Goal: Information Seeking & Learning: Compare options

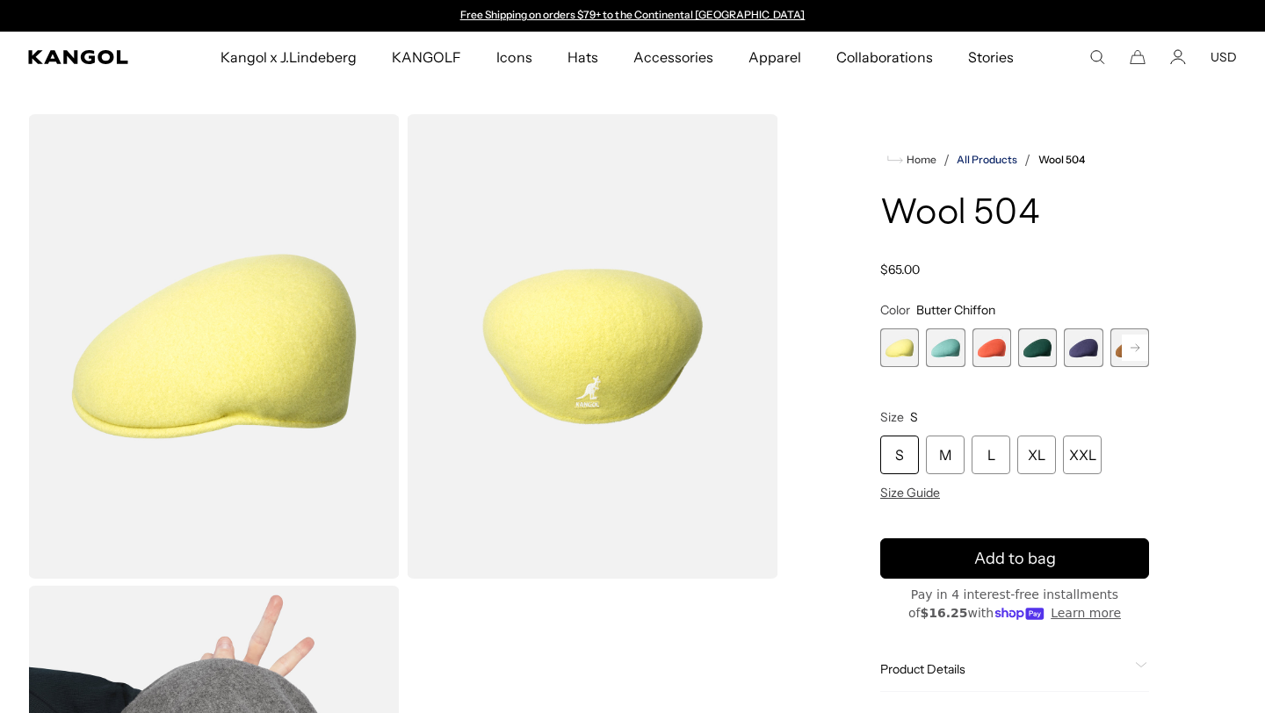
click at [1002, 162] on link "All Products" at bounding box center [987, 160] width 61 height 12
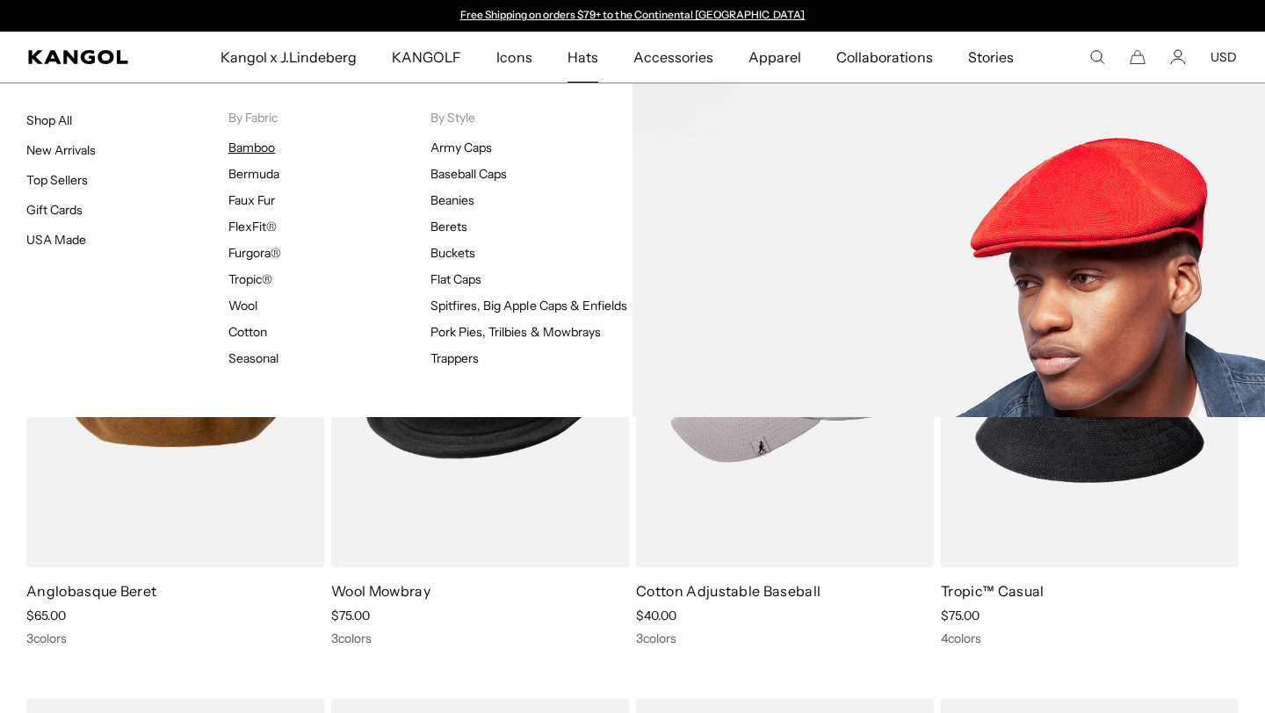
click at [269, 148] on link "Bamboo" at bounding box center [251, 148] width 47 height 16
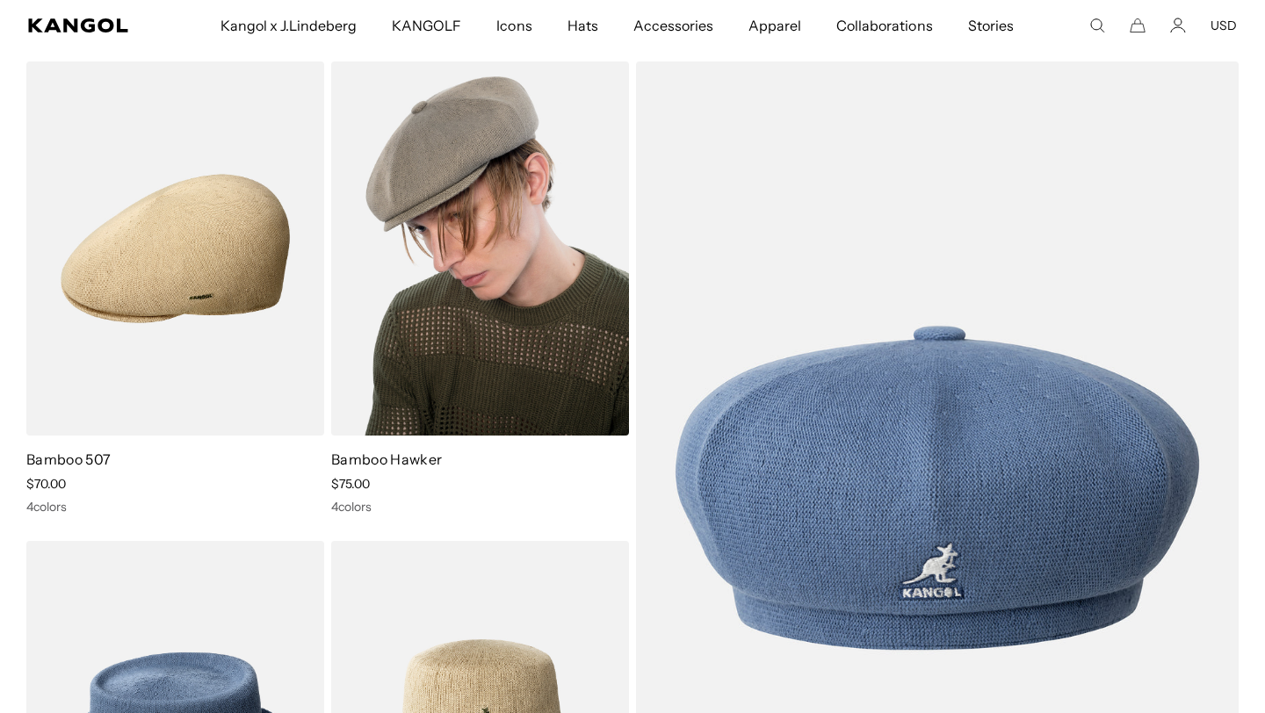
scroll to position [123, 0]
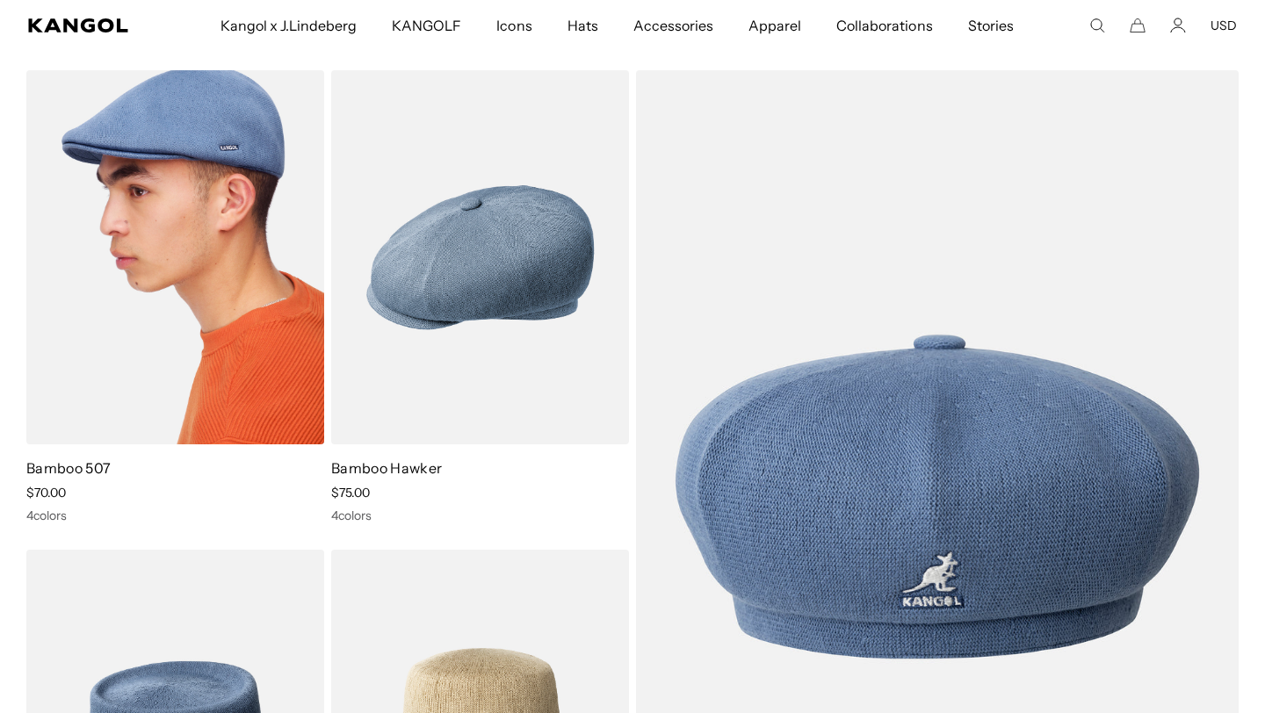
click at [187, 279] on img at bounding box center [175, 257] width 298 height 374
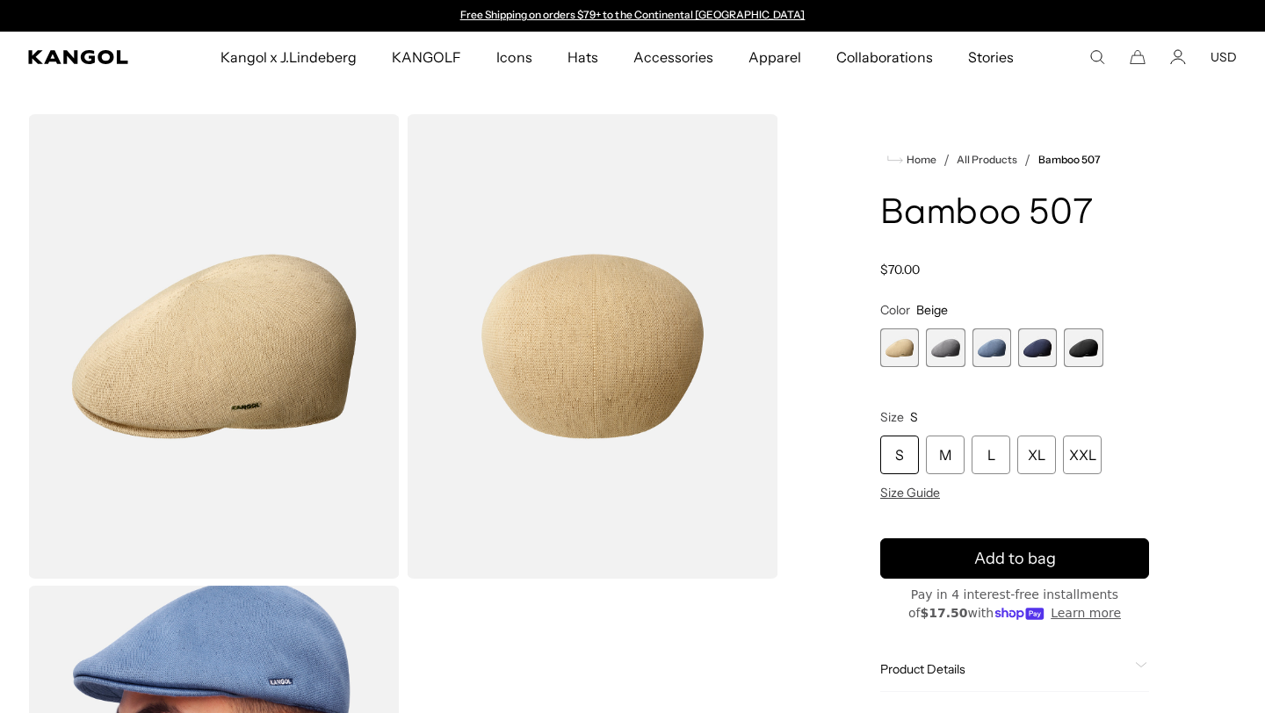
click at [1086, 347] on span "5 of 5" at bounding box center [1083, 348] width 39 height 39
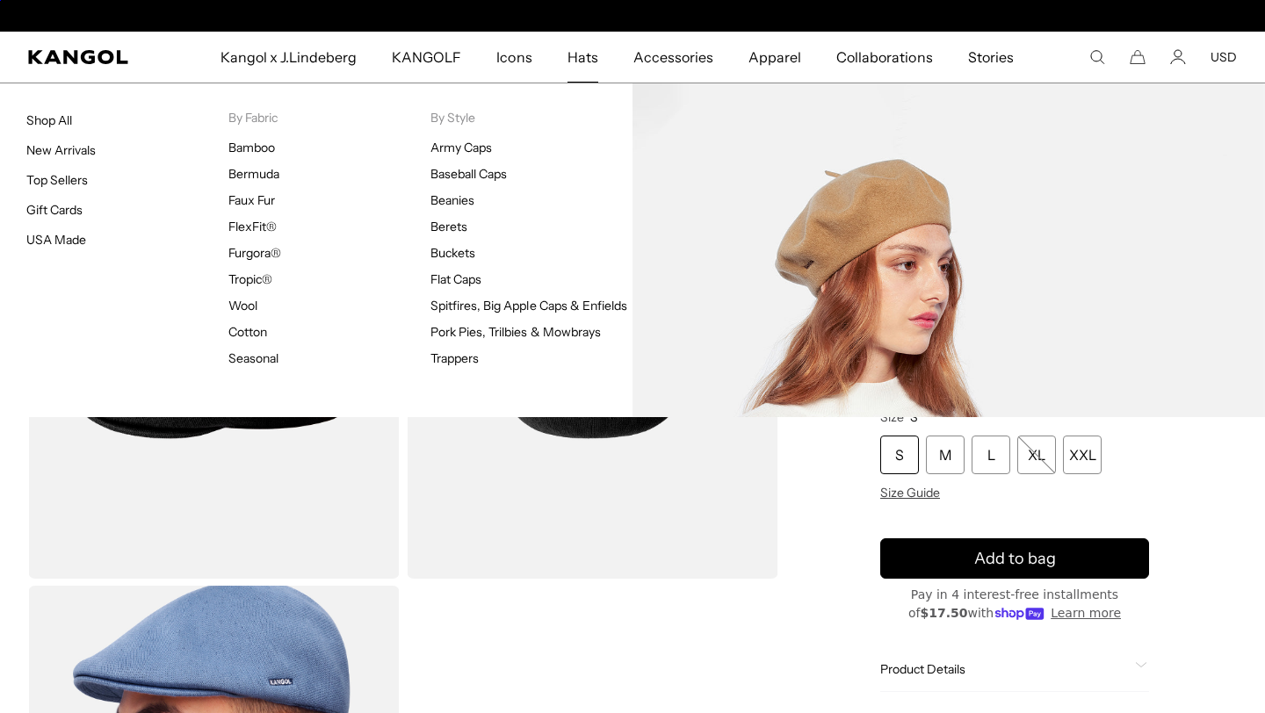
scroll to position [0, 362]
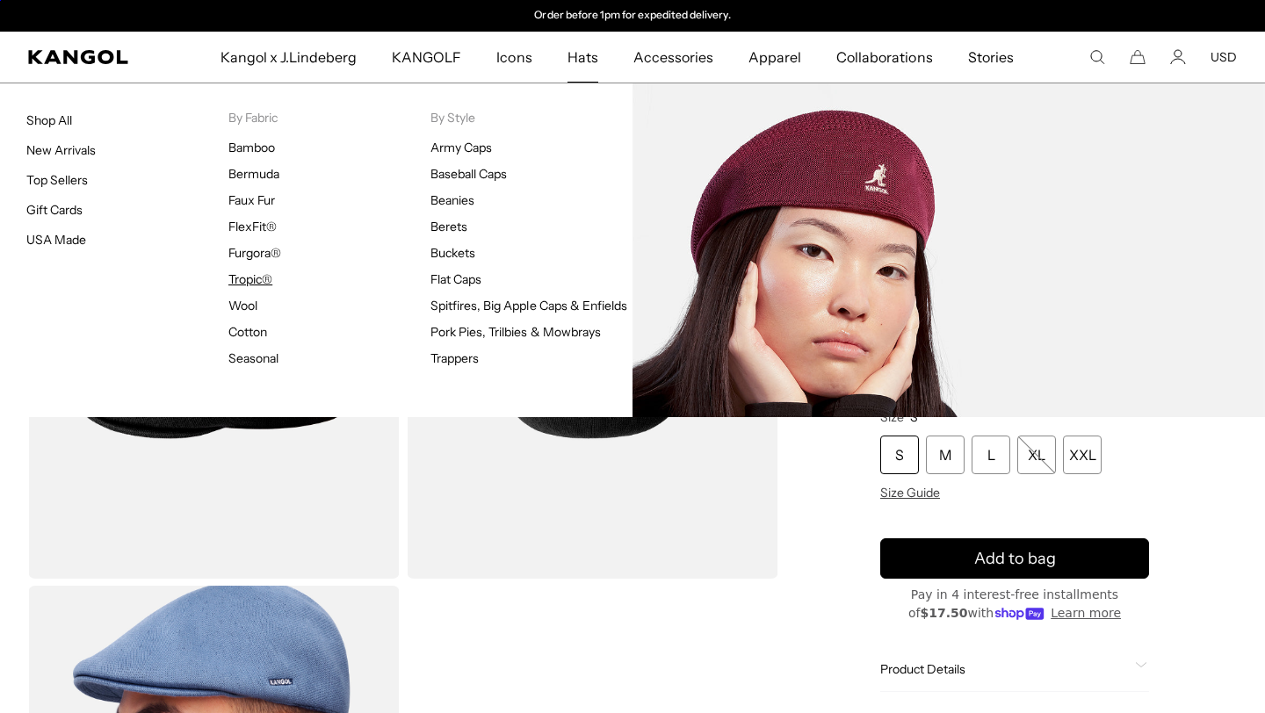
click at [257, 279] on link "Tropic®" at bounding box center [250, 279] width 44 height 16
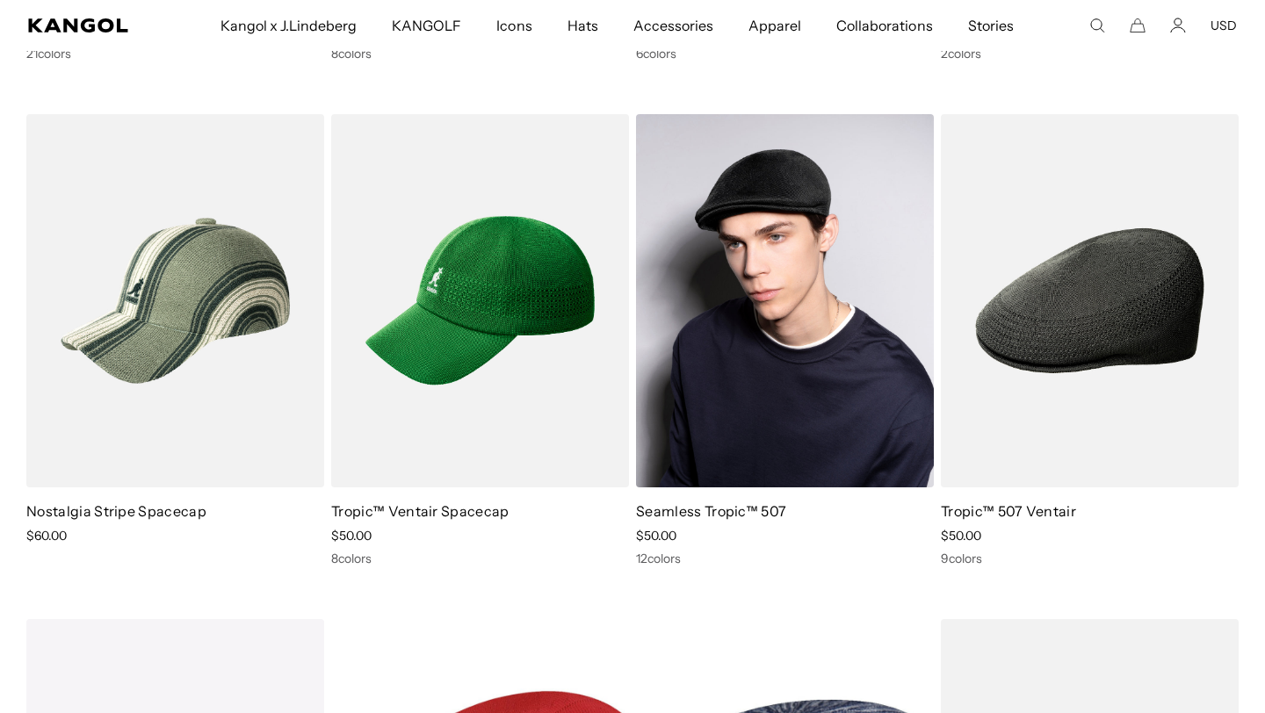
scroll to position [0, 362]
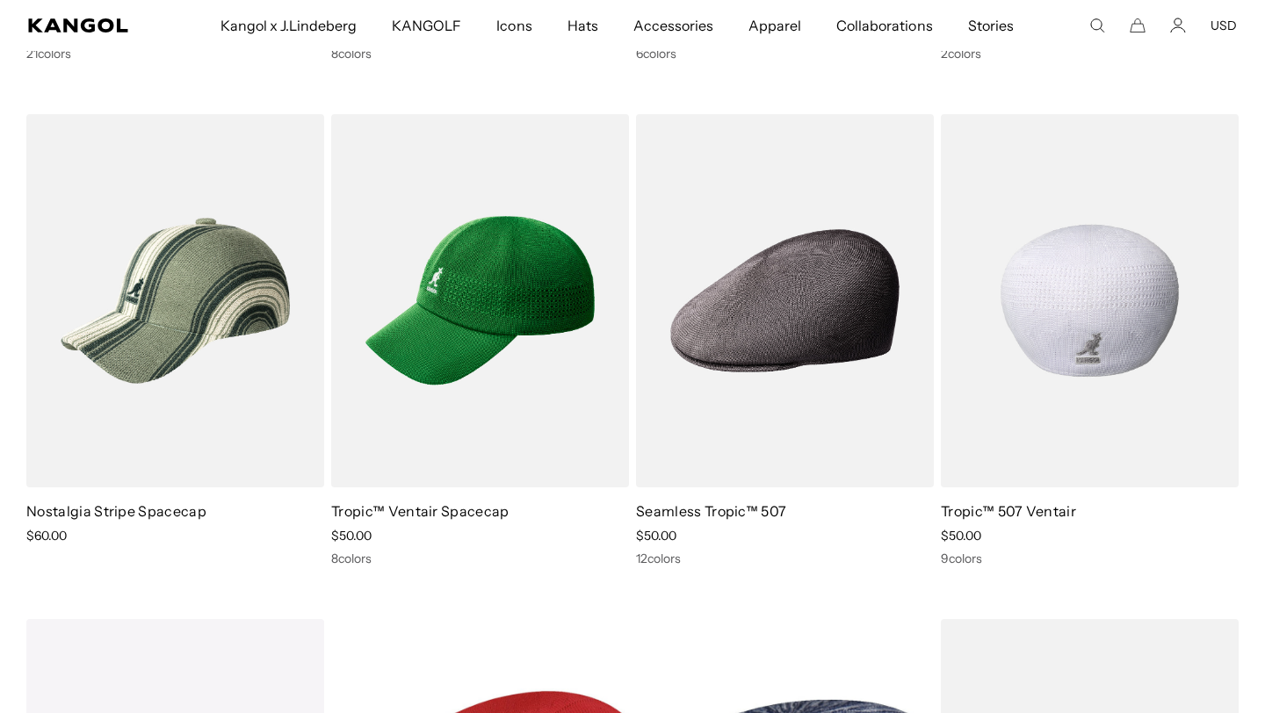
click at [1063, 358] on img at bounding box center [1090, 301] width 298 height 374
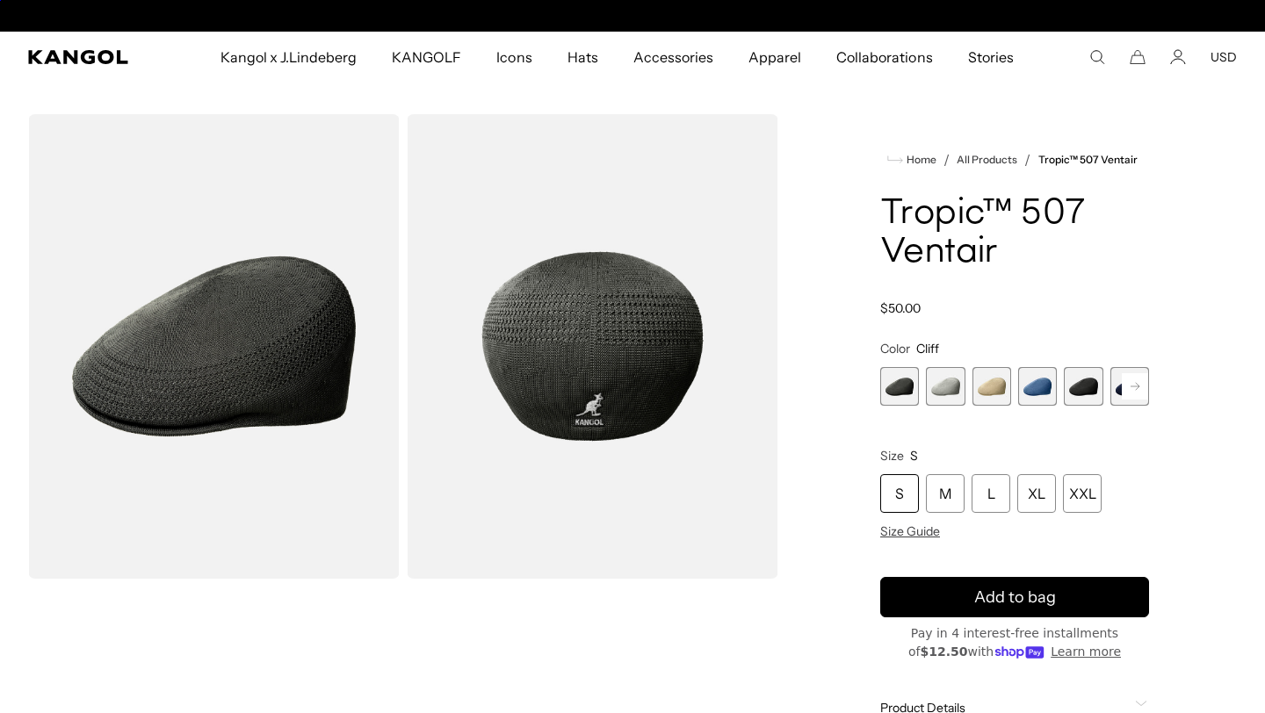
scroll to position [0, 362]
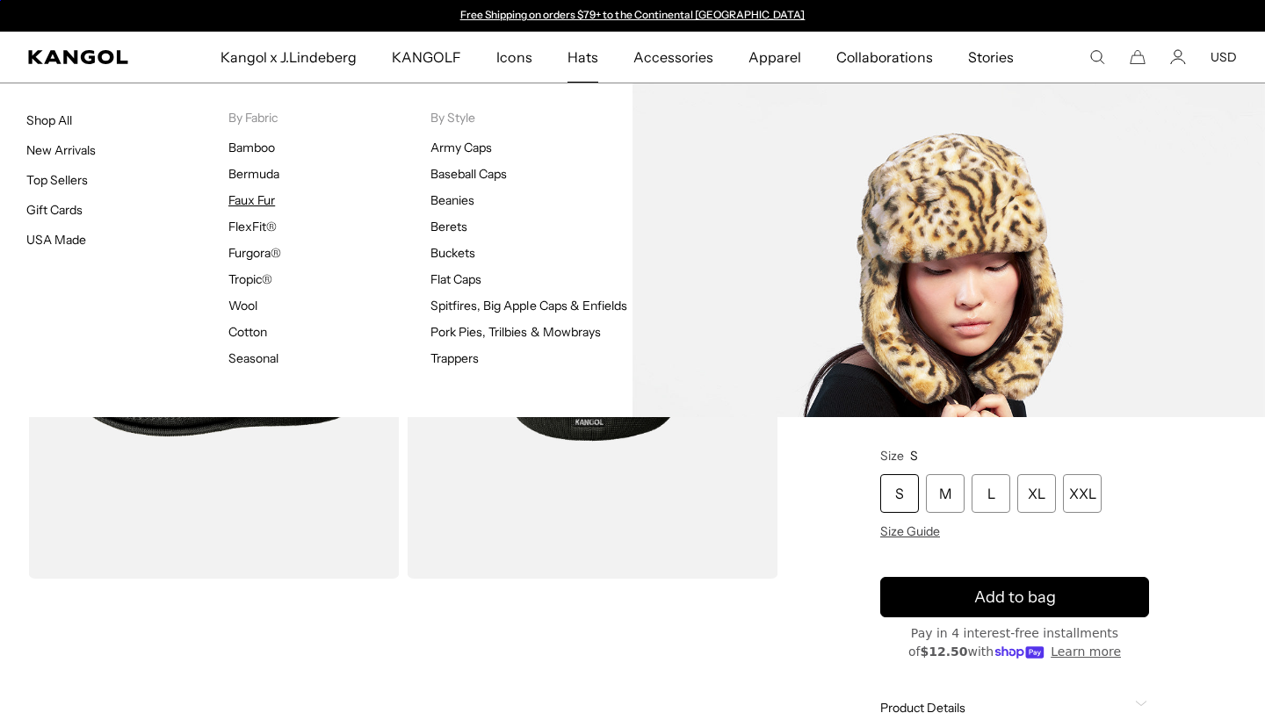
click at [267, 202] on link "Faux Fur" at bounding box center [251, 200] width 47 height 16
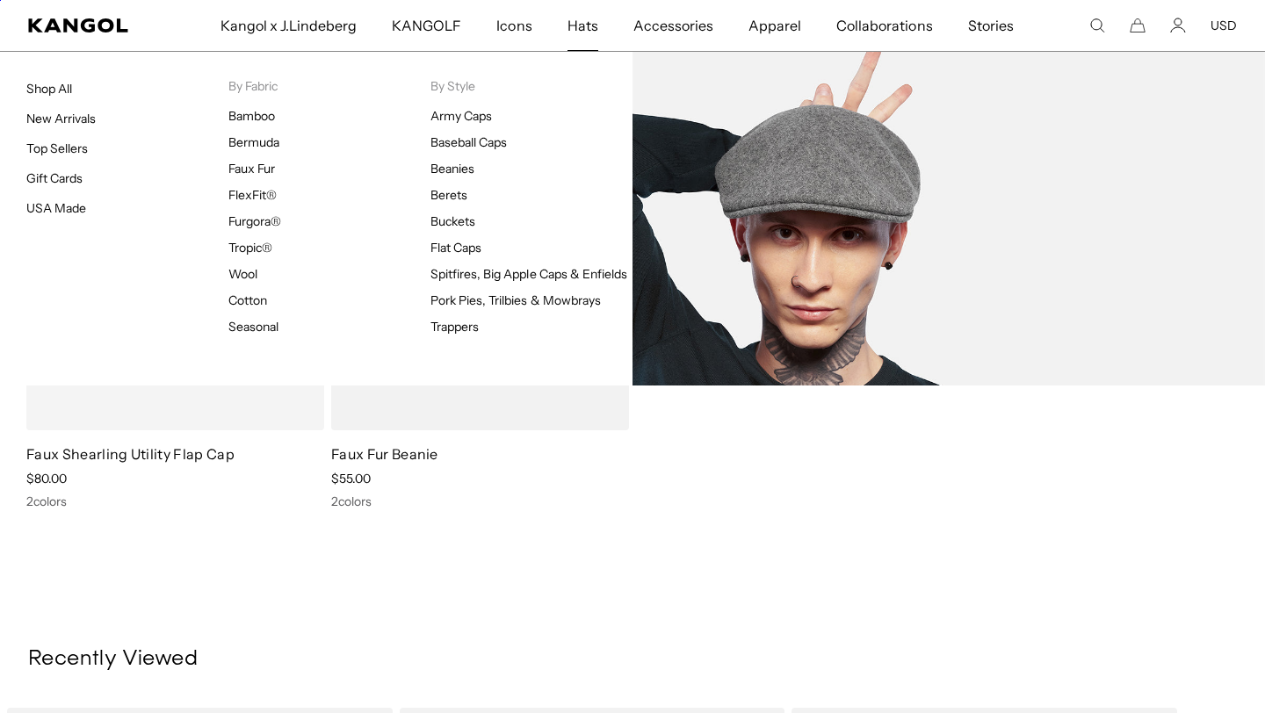
click at [243, 281] on link "Wool" at bounding box center [242, 274] width 29 height 16
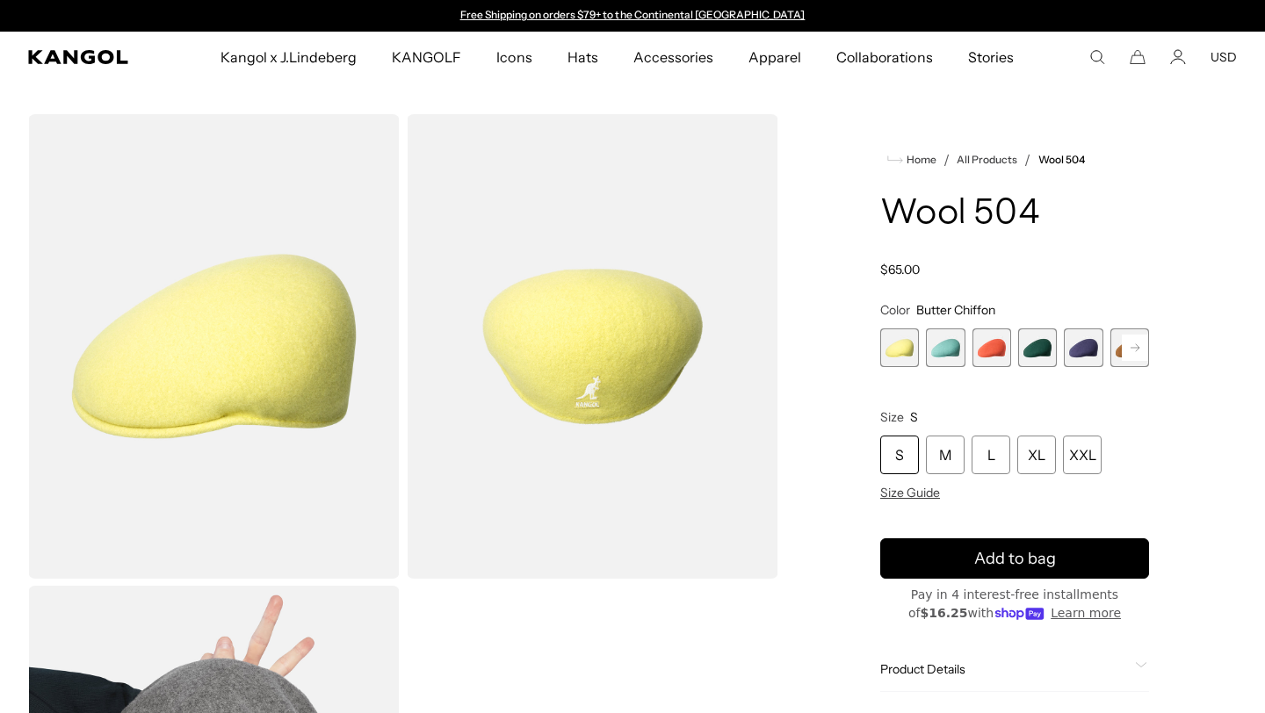
scroll to position [83, 0]
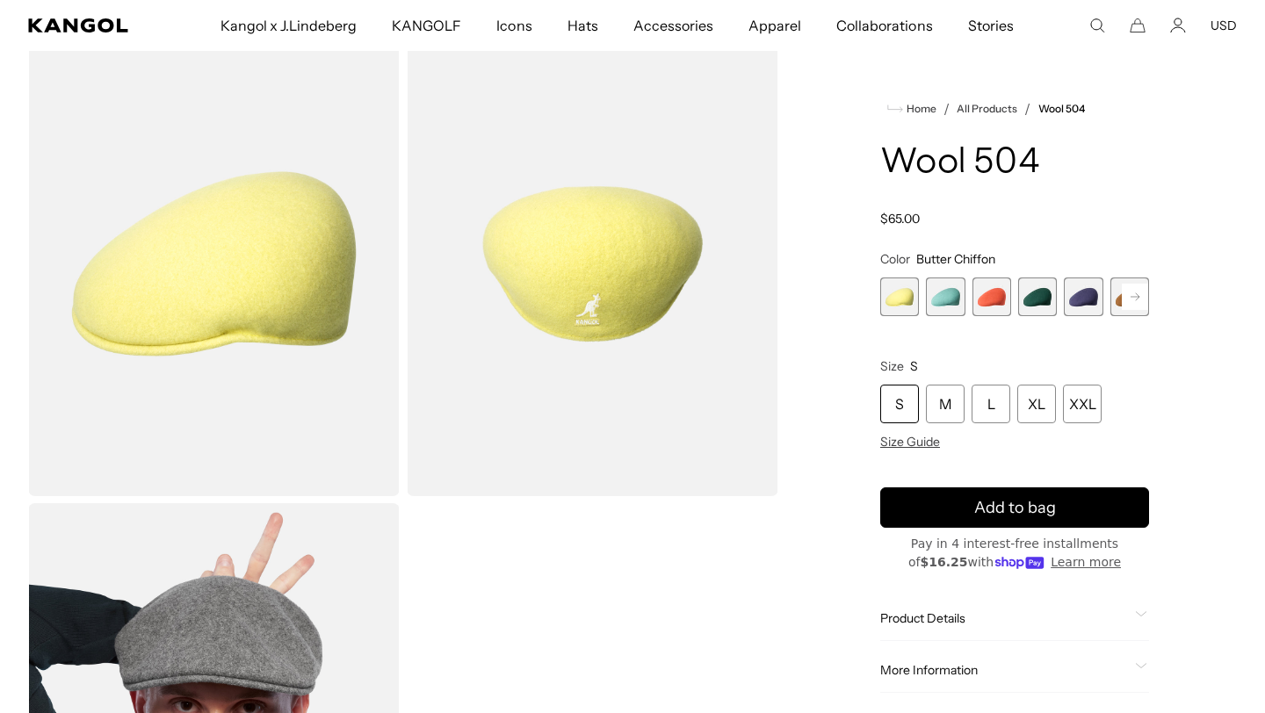
click at [1137, 297] on rect at bounding box center [1135, 297] width 26 height 26
click at [1048, 301] on span "5 of 21" at bounding box center [1037, 297] width 39 height 39
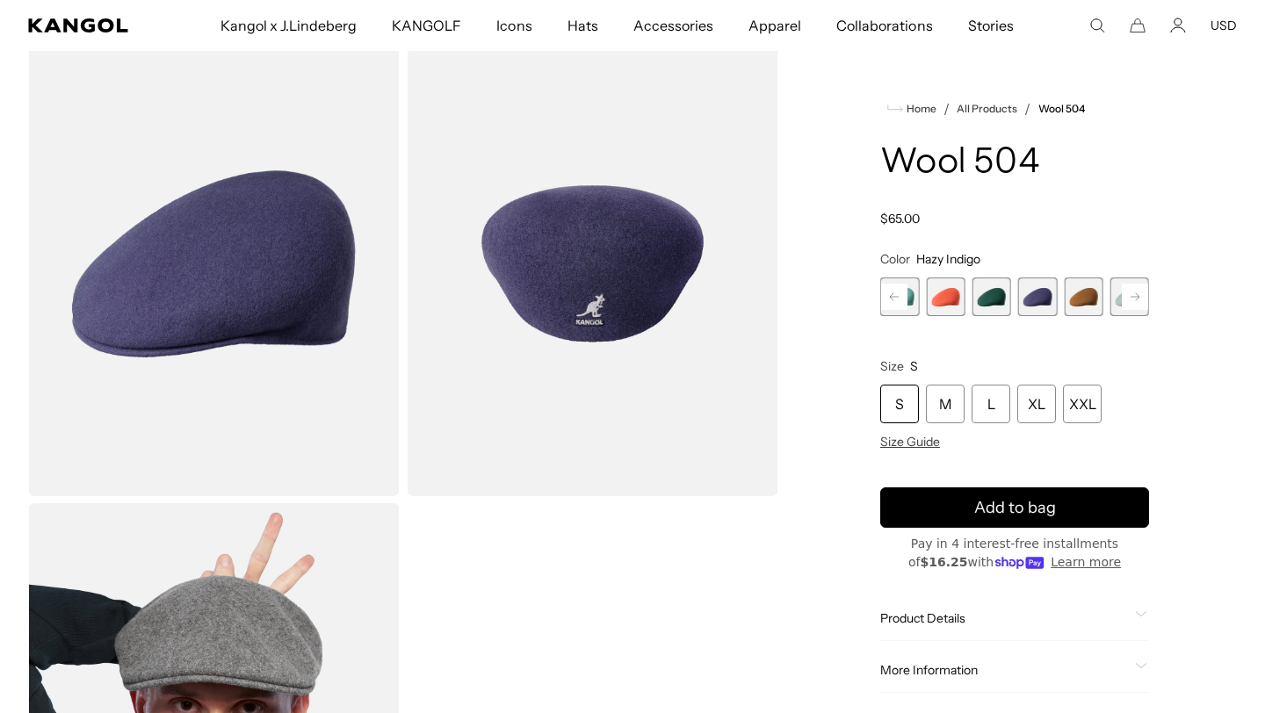
click at [1137, 301] on rect at bounding box center [1135, 297] width 26 height 26
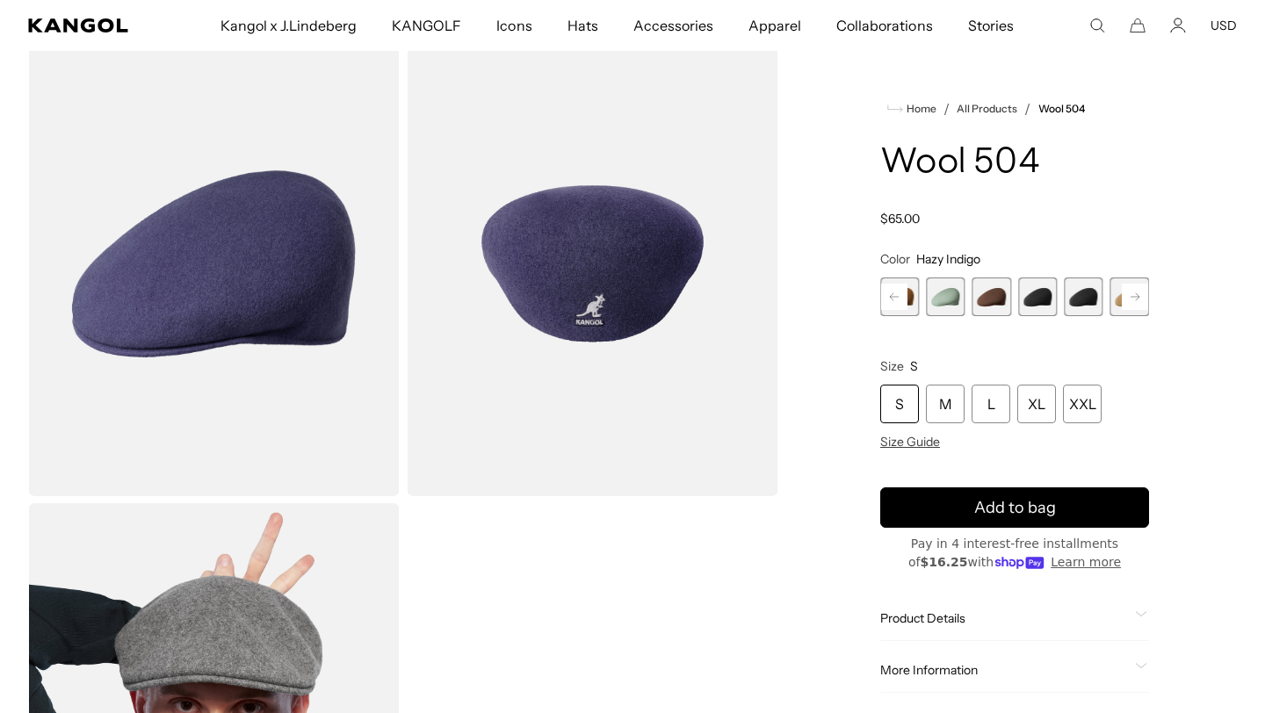
click at [1137, 301] on rect at bounding box center [1135, 297] width 26 height 26
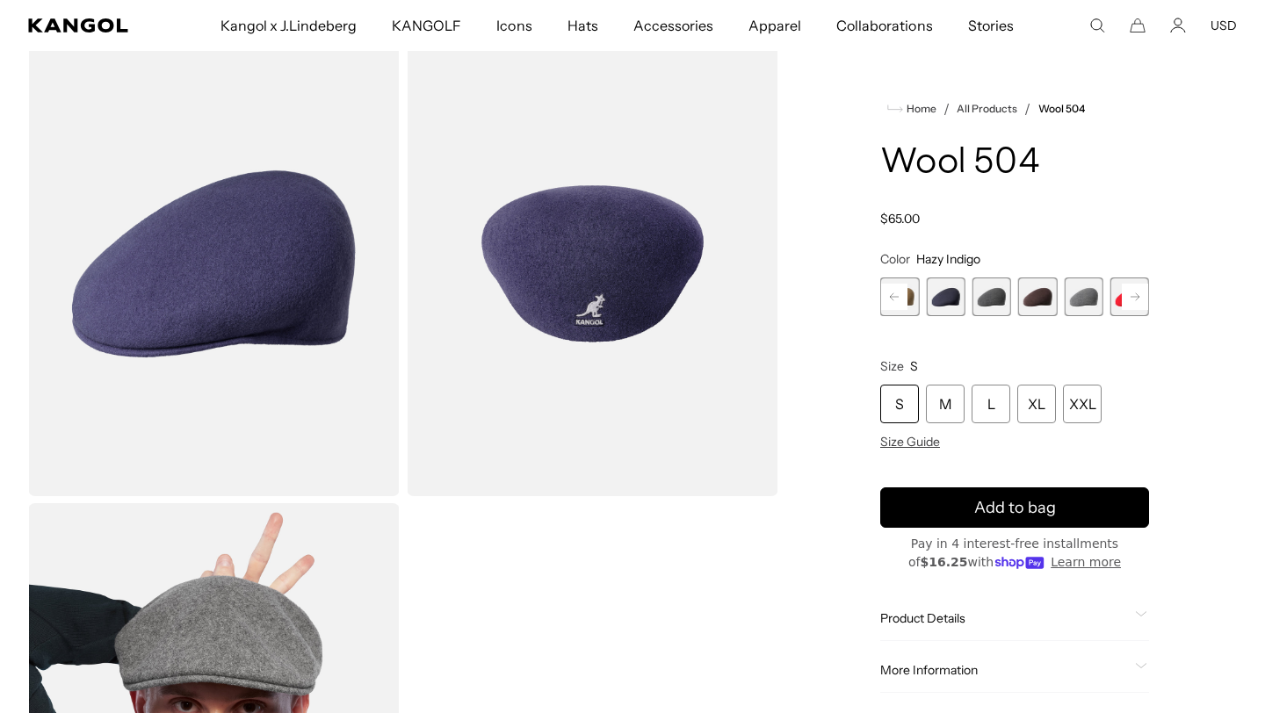
click at [1045, 300] on span "14 of 21" at bounding box center [1037, 297] width 39 height 39
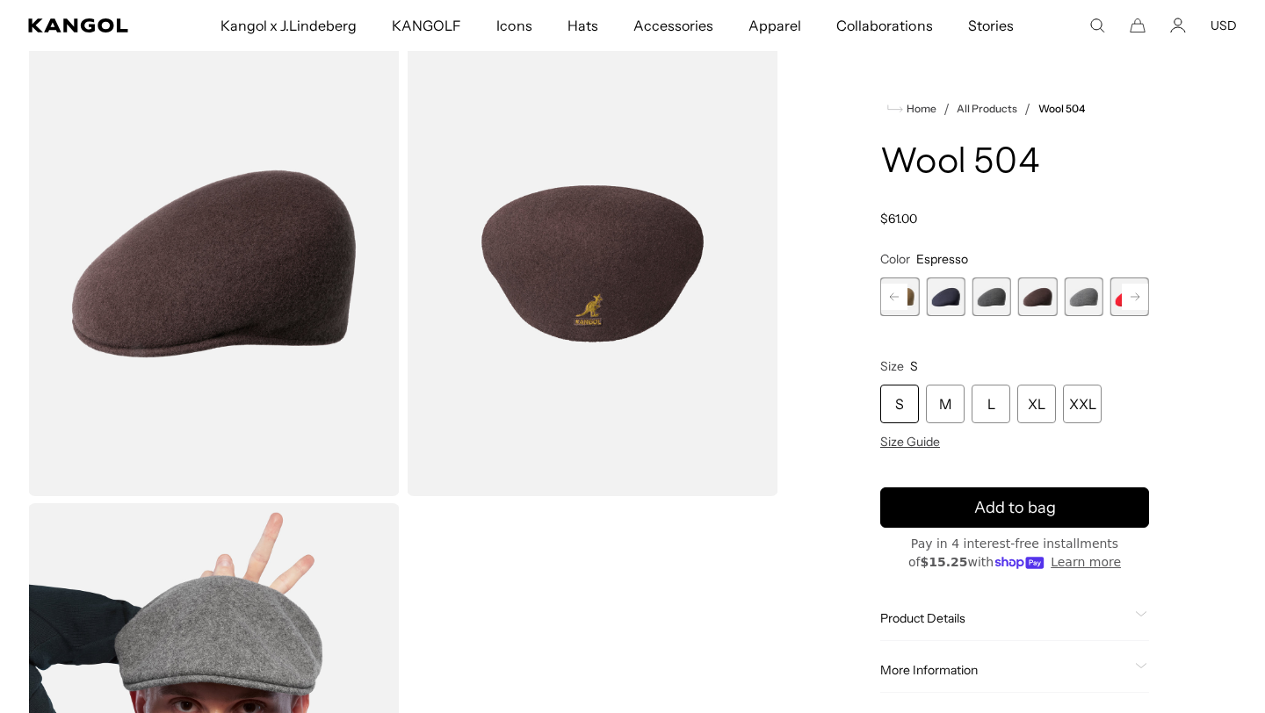
click at [1127, 294] on rect at bounding box center [1135, 297] width 26 height 26
click at [1075, 305] on span "17 of 21" at bounding box center [1083, 297] width 39 height 39
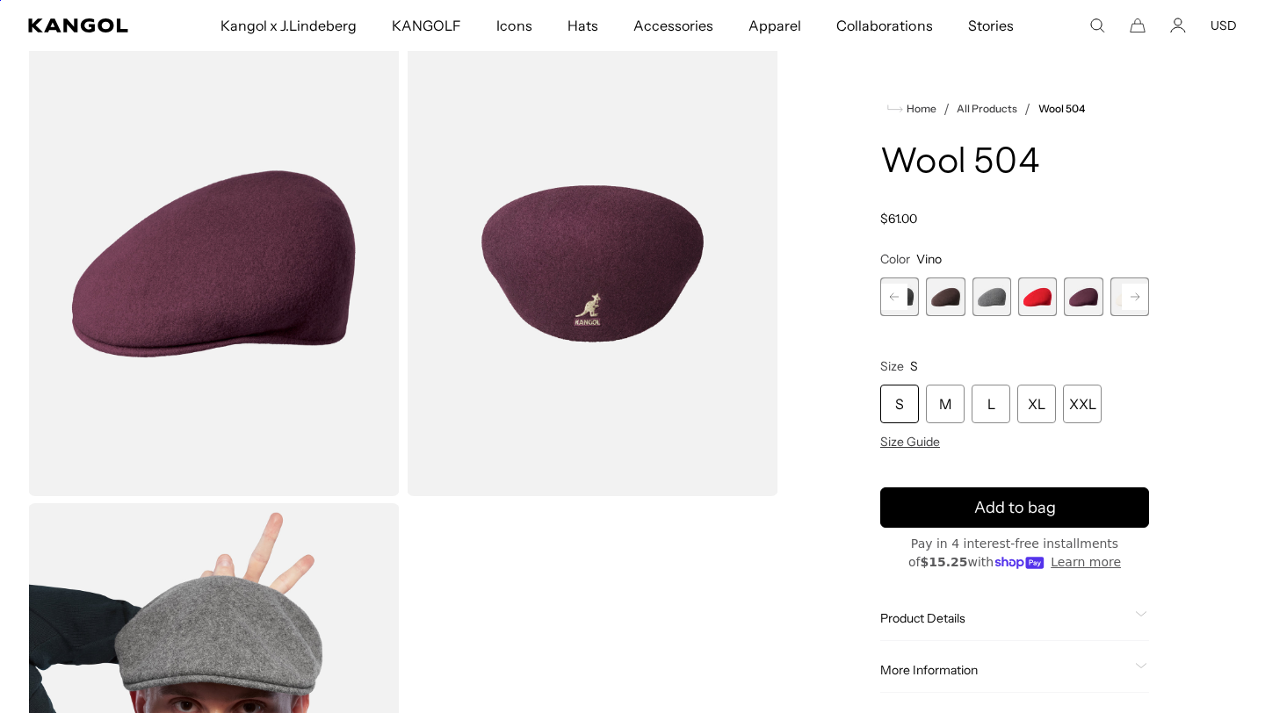
click at [892, 293] on rect at bounding box center [894, 297] width 26 height 26
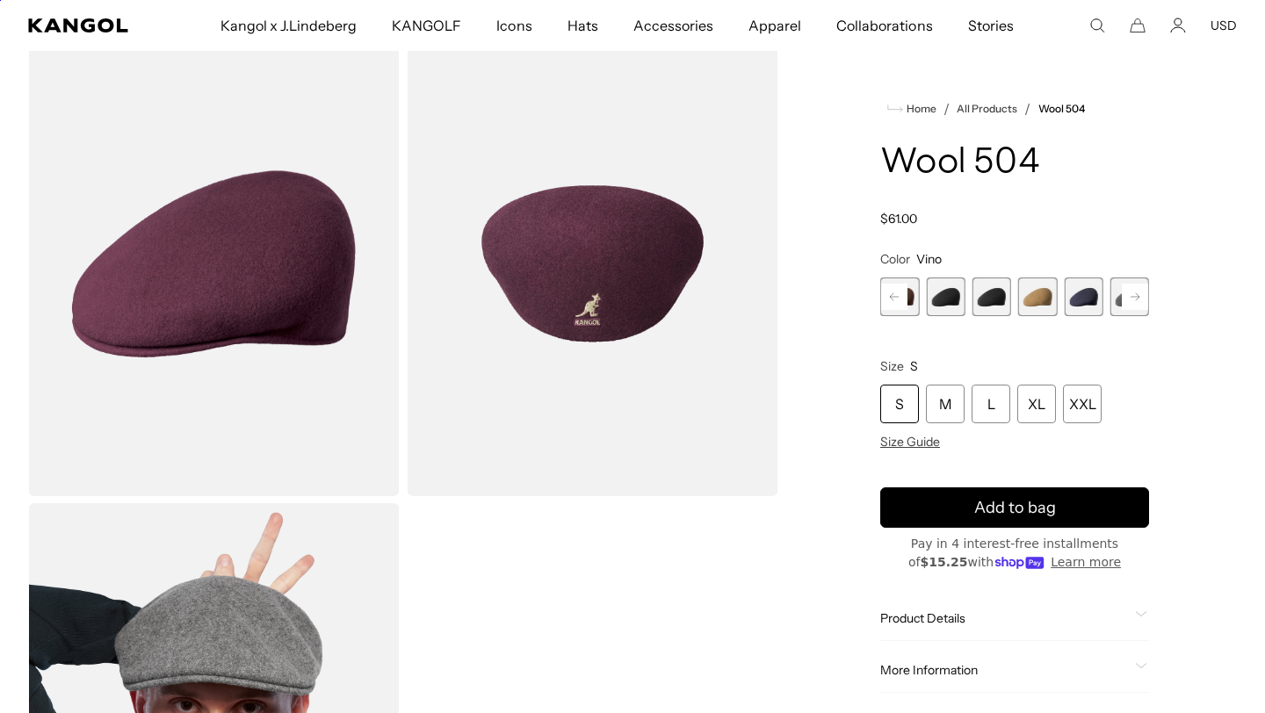
click at [892, 293] on rect at bounding box center [894, 297] width 26 height 26
click at [1032, 295] on span "10 of 21" at bounding box center [1037, 297] width 39 height 39
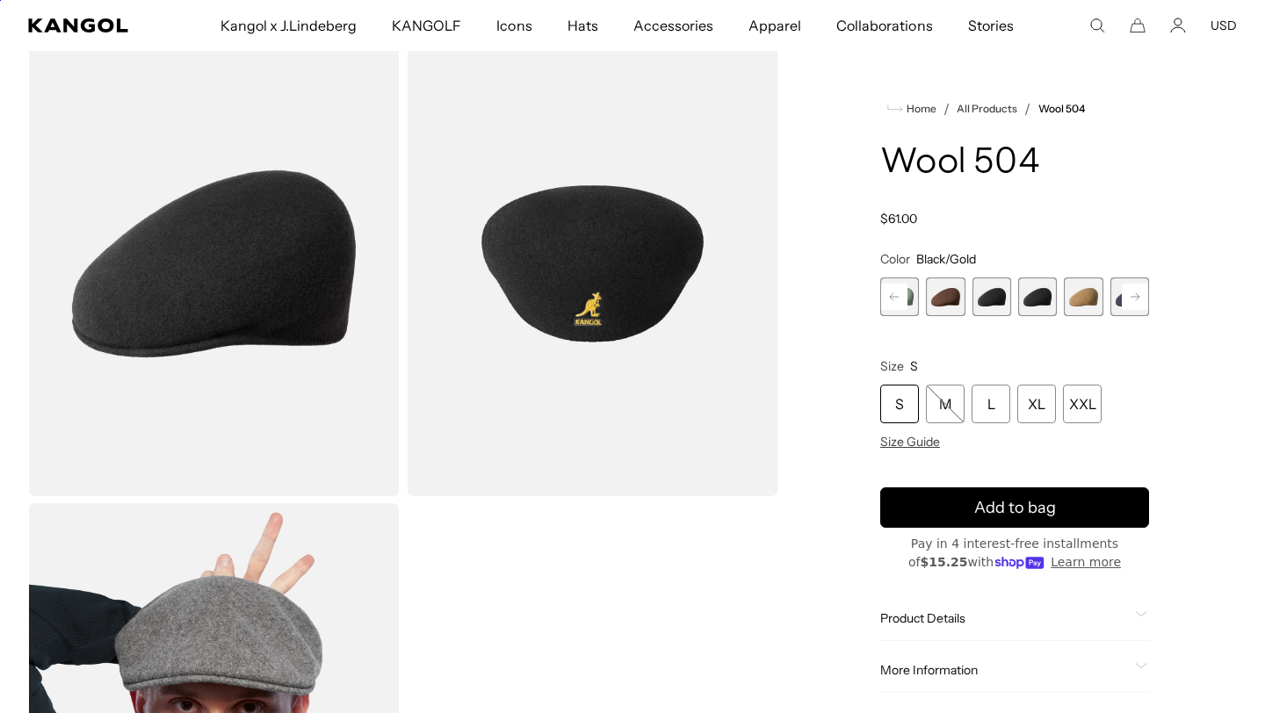
click at [897, 295] on rect at bounding box center [894, 297] width 26 height 26
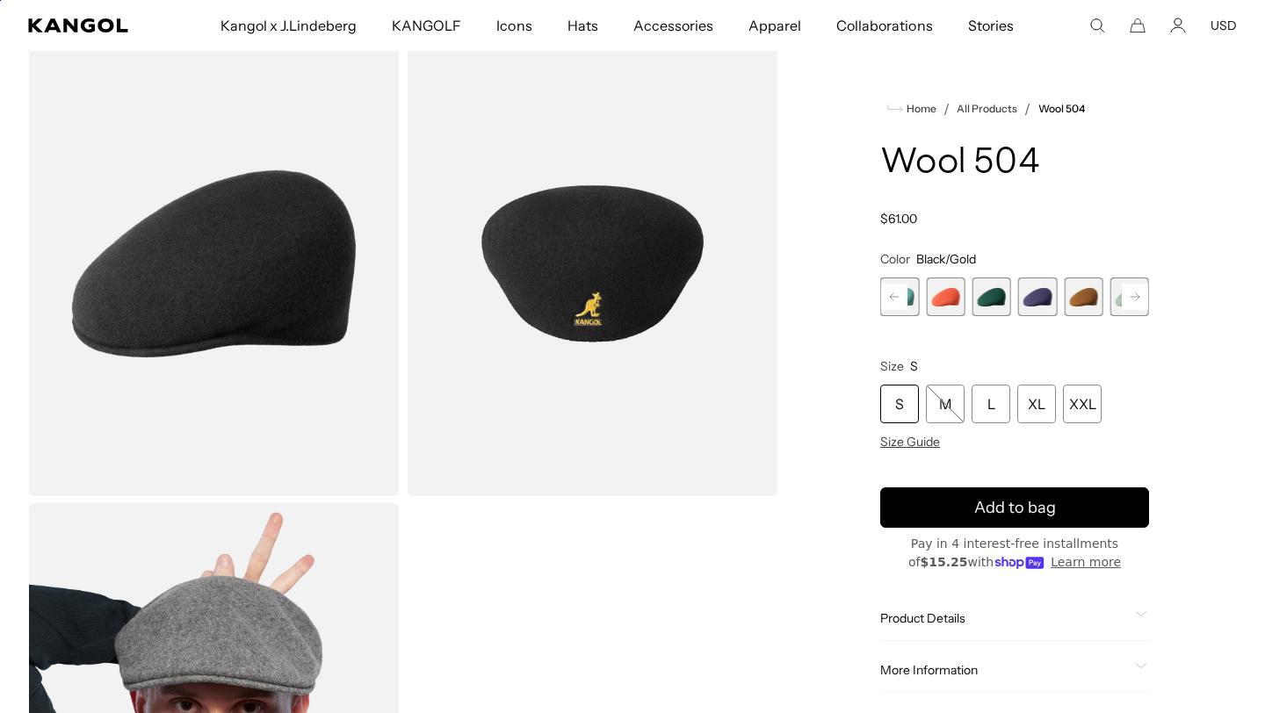
click at [897, 295] on rect at bounding box center [894, 297] width 26 height 26
click at [1082, 299] on span "5 of 21" at bounding box center [1083, 297] width 39 height 39
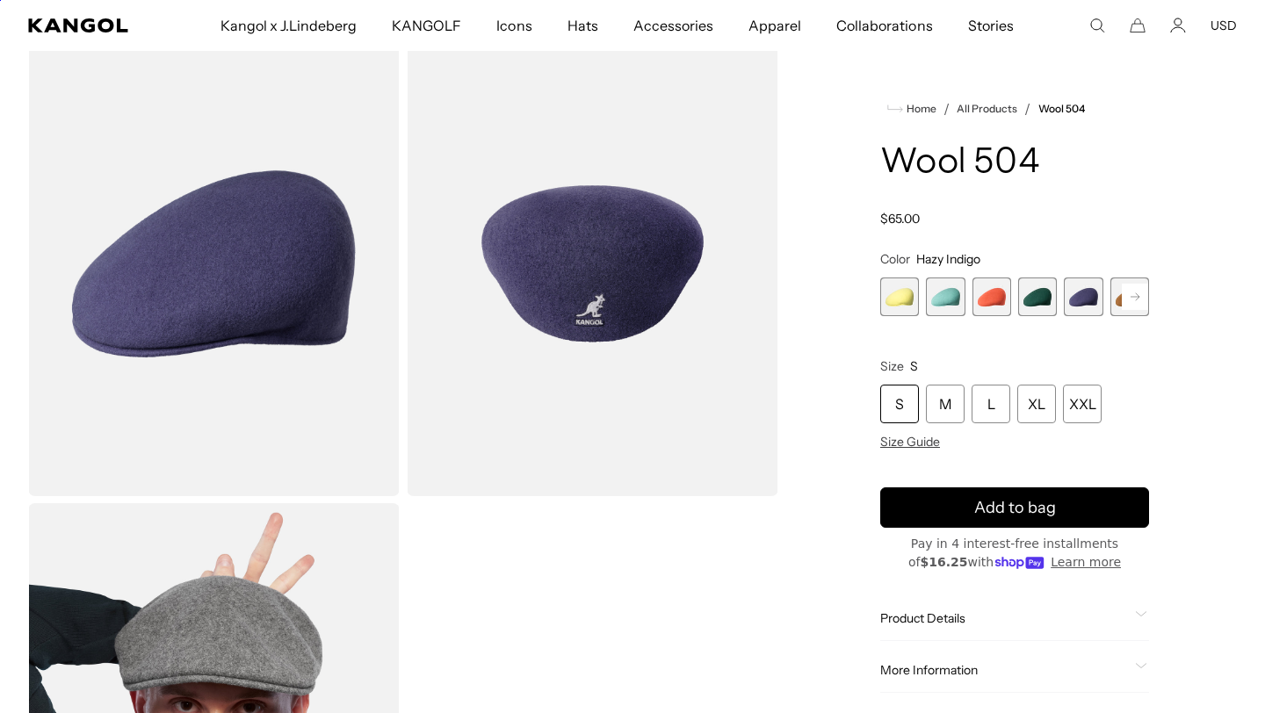
click at [1126, 299] on rect at bounding box center [1135, 297] width 26 height 26
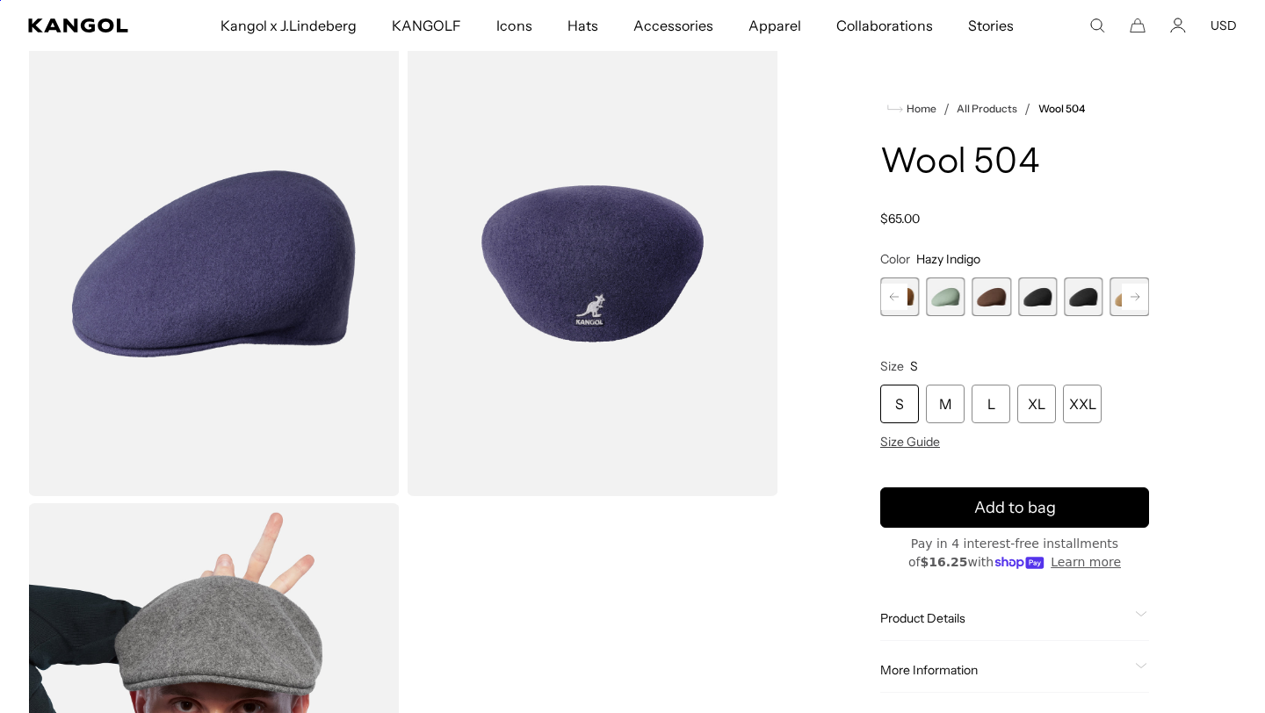
click at [988, 297] on span "8 of 21" at bounding box center [992, 297] width 39 height 39
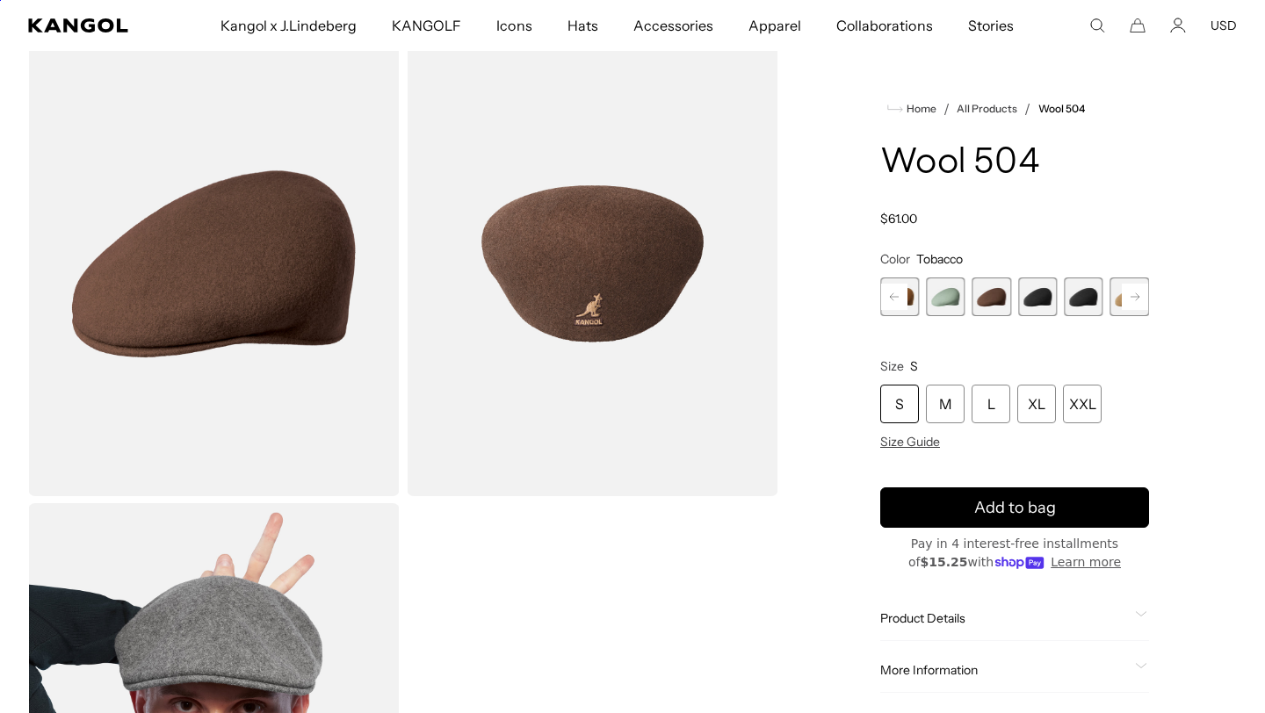
scroll to position [0, 362]
click at [1127, 299] on rect at bounding box center [1135, 297] width 26 height 26
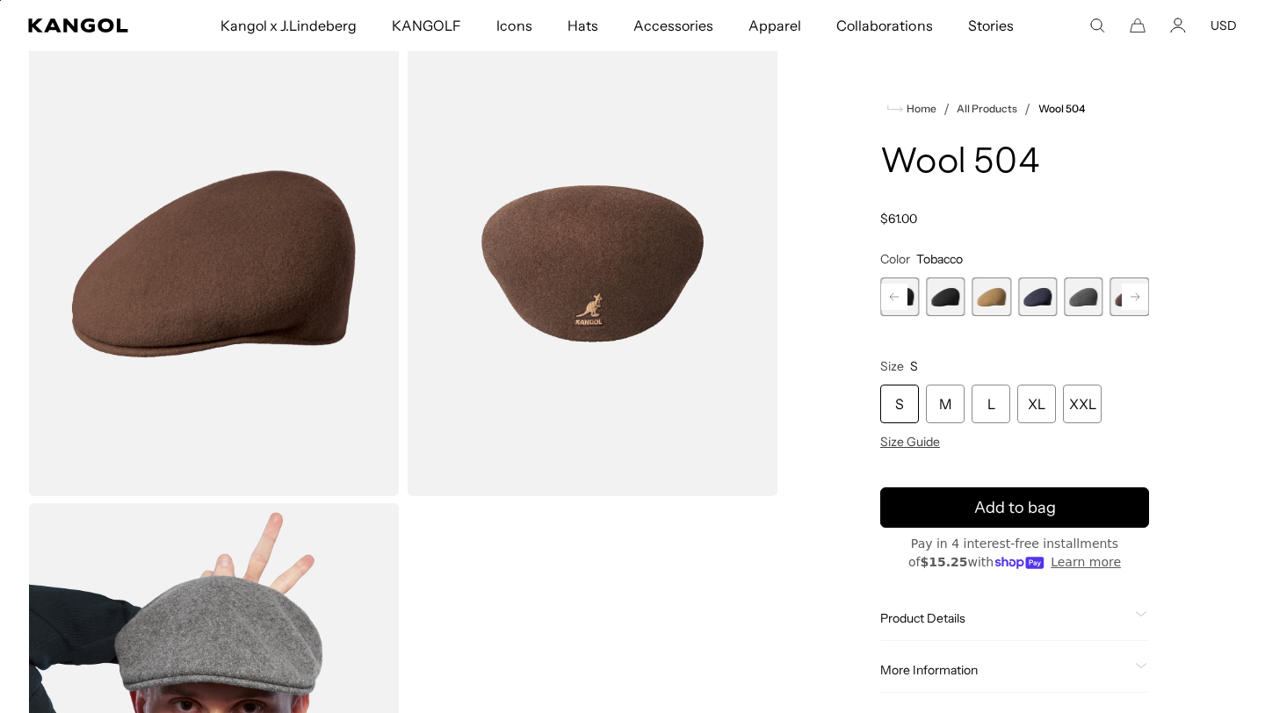
click at [1127, 299] on rect at bounding box center [1135, 297] width 26 height 26
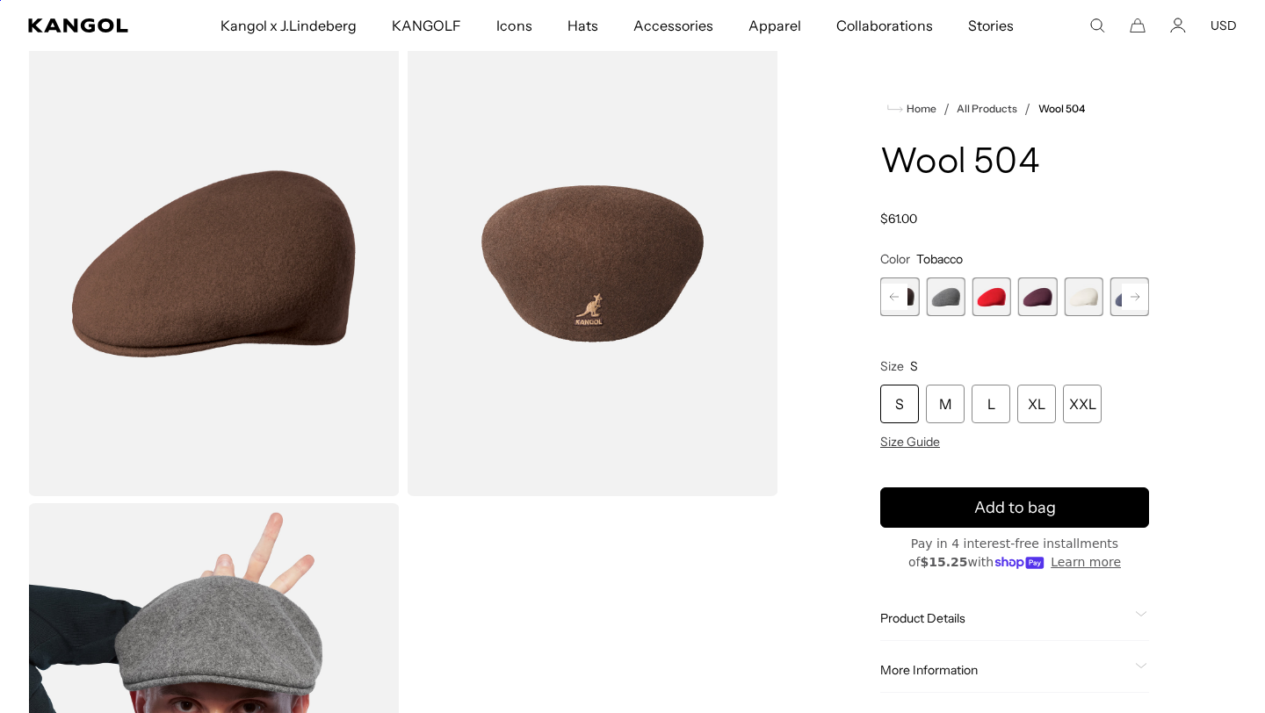
click at [1127, 299] on rect at bounding box center [1135, 297] width 26 height 26
click at [1127, 299] on span "21 of 21" at bounding box center [1130, 297] width 39 height 39
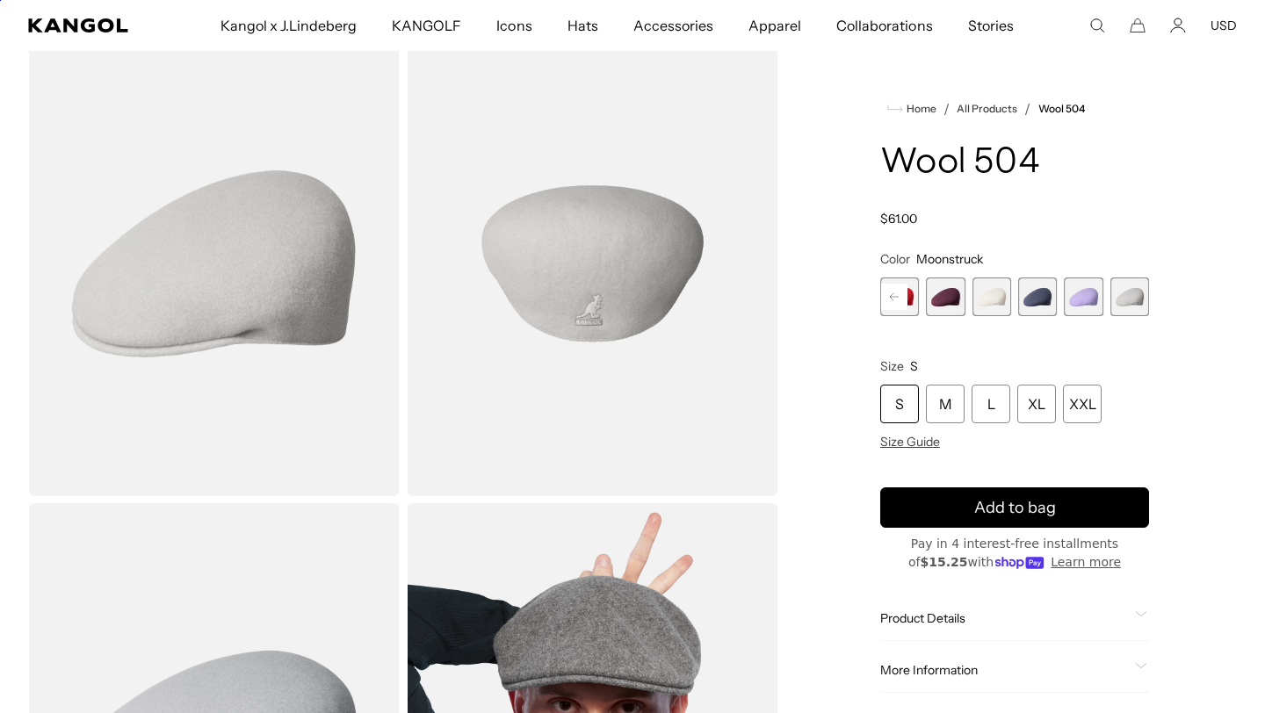
scroll to position [0, 362]
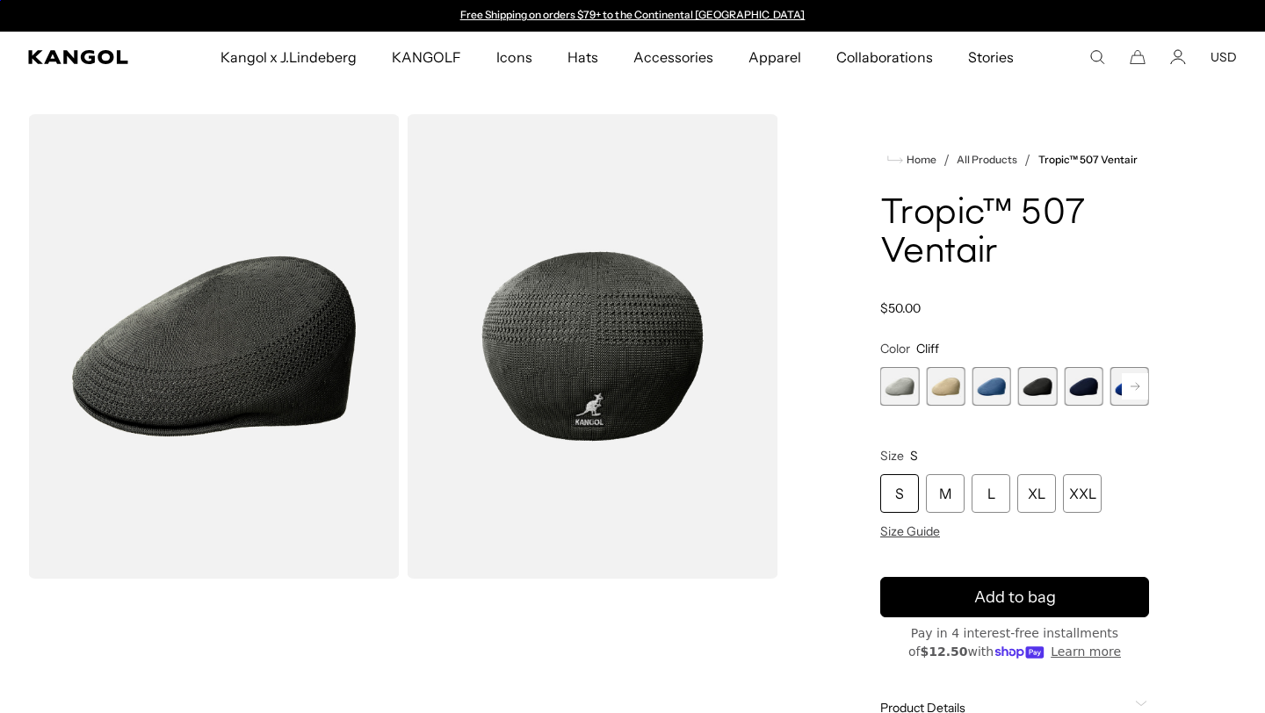
click at [1125, 389] on rect at bounding box center [1135, 386] width 26 height 26
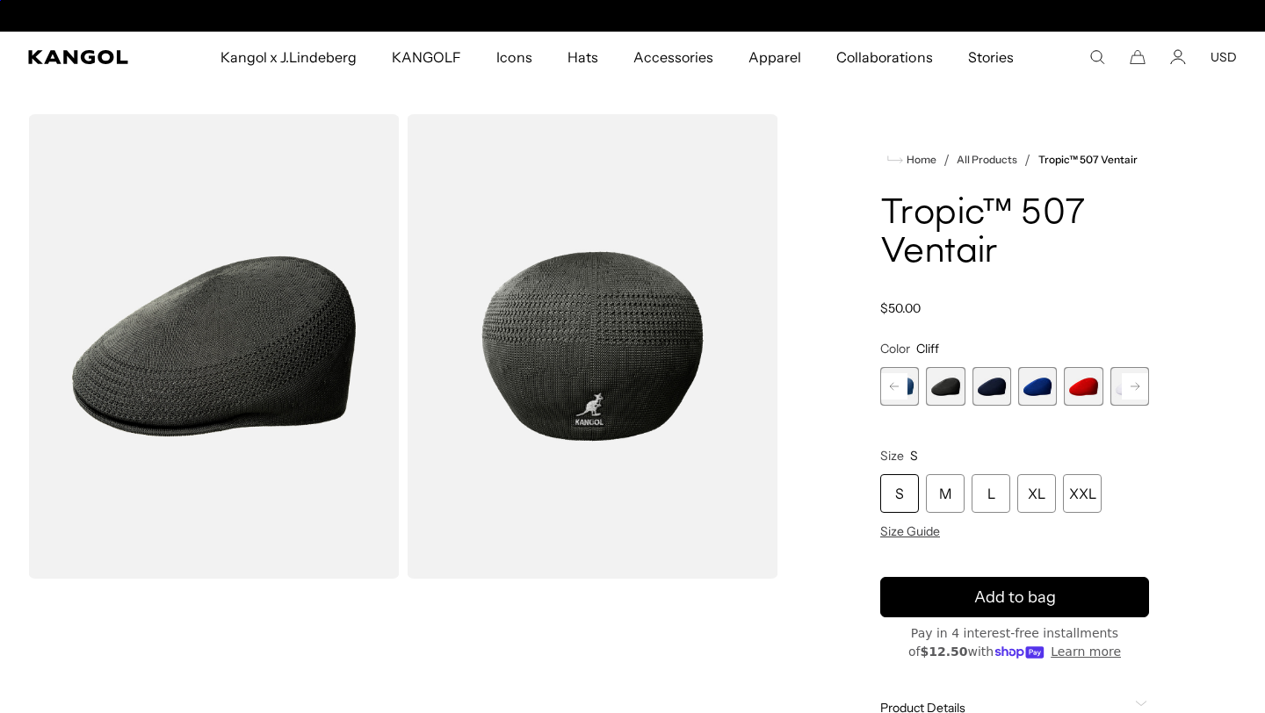
scroll to position [0, 362]
click at [1125, 389] on div "Previous Next Cliff Variant sold out or unavailable Moonstruck Variant sold out…" at bounding box center [1014, 386] width 269 height 39
click at [1084, 390] on span "8 of 9" at bounding box center [1083, 386] width 39 height 39
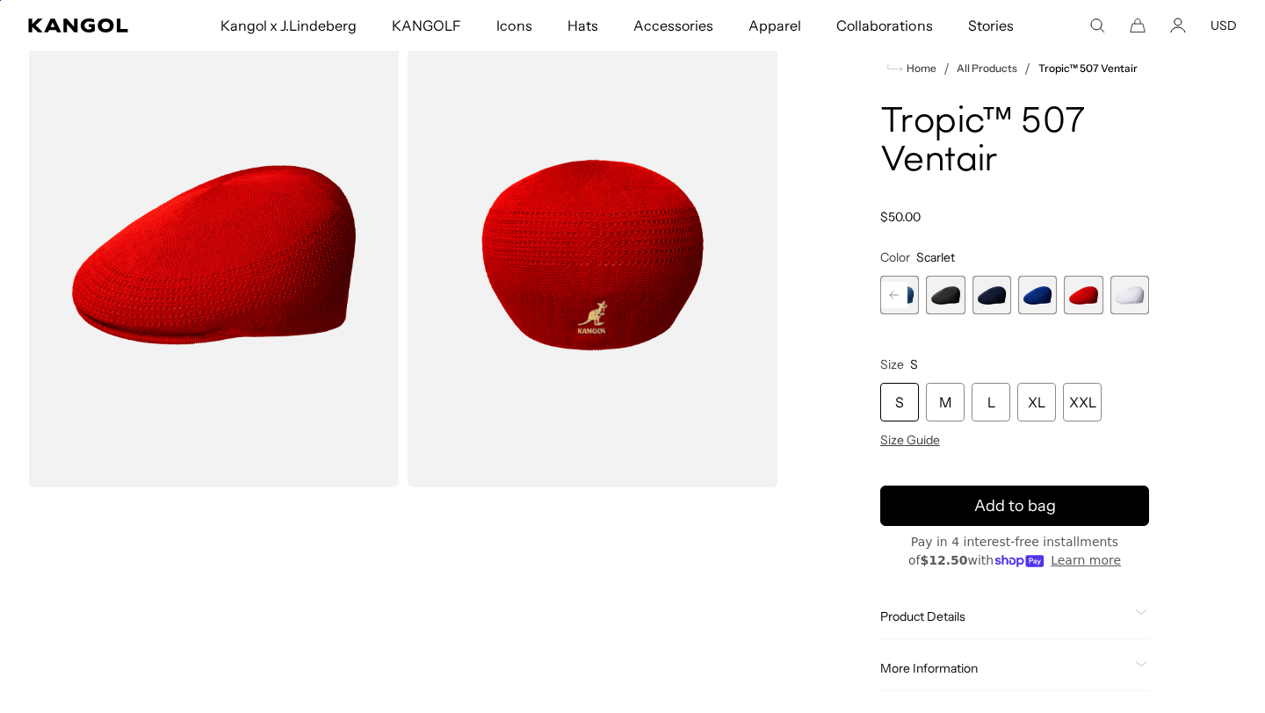
scroll to position [98, 0]
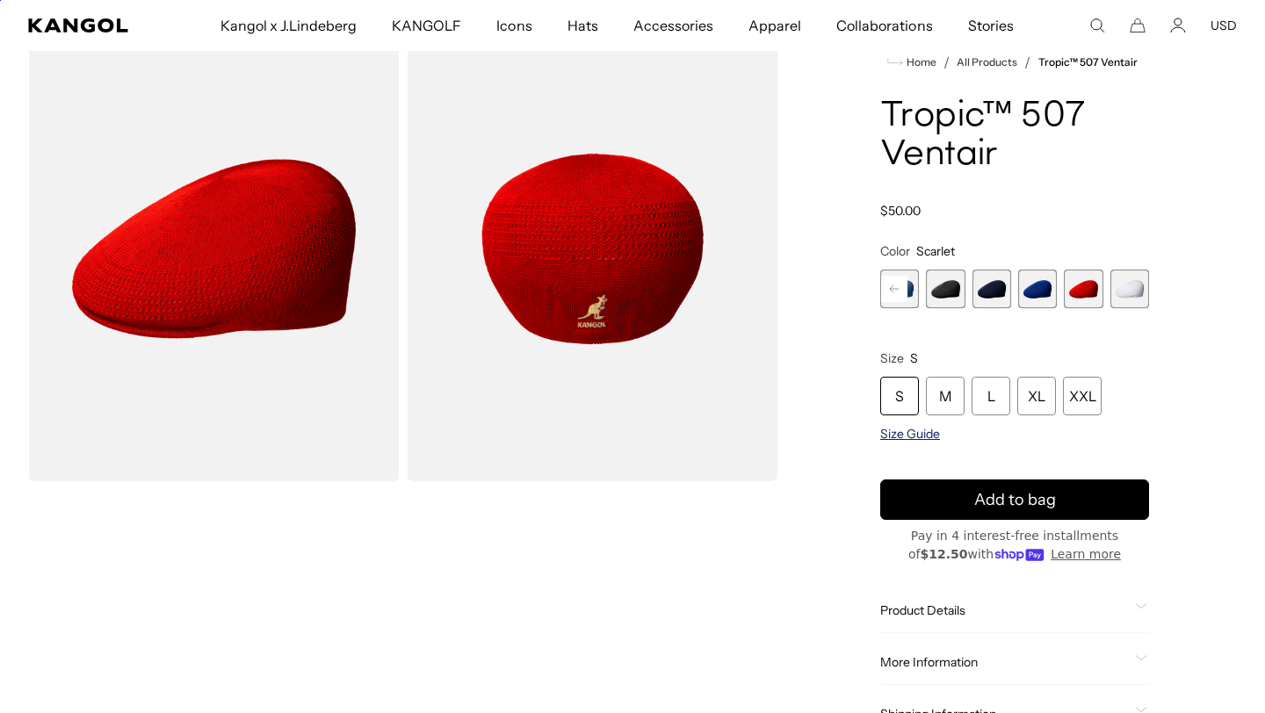
click at [896, 432] on span "Size Guide" at bounding box center [910, 434] width 60 height 16
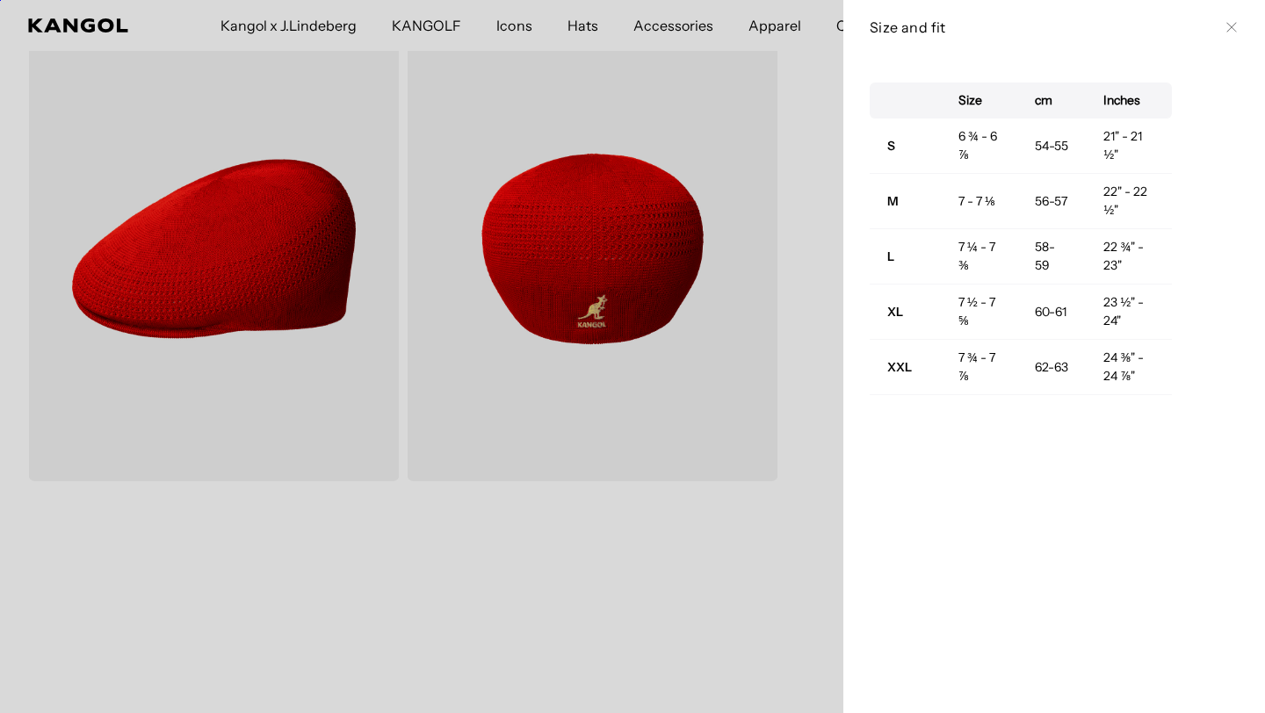
scroll to position [0, 0]
click at [706, 532] on div at bounding box center [632, 356] width 1265 height 713
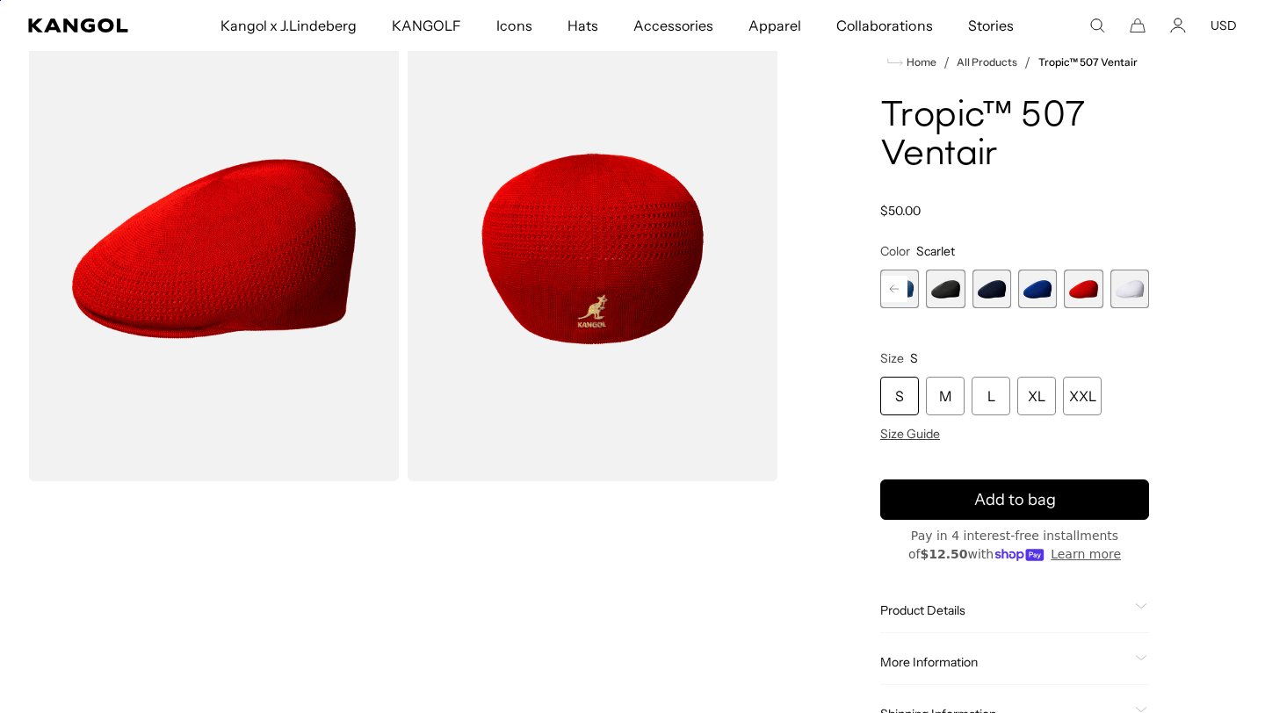
scroll to position [0, 362]
